Goal: Navigation & Orientation: Find specific page/section

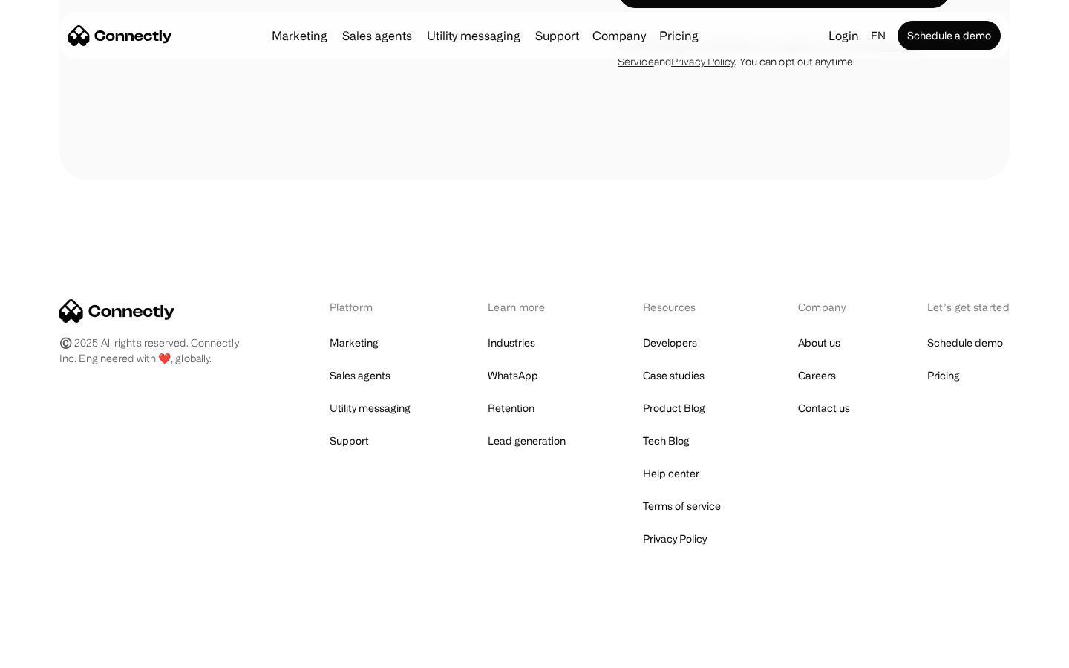
scroll to position [4995, 0]
